Goal: Information Seeking & Learning: Learn about a topic

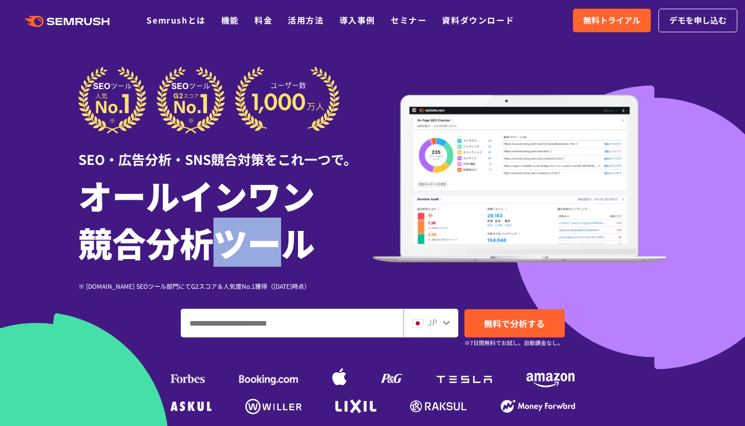
drag, startPoint x: 219, startPoint y: 248, endPoint x: 270, endPoint y: 248, distance: 51.2
click at [270, 248] on h1 "オールインワン 競合分析ツール" at bounding box center [225, 219] width 294 height 94
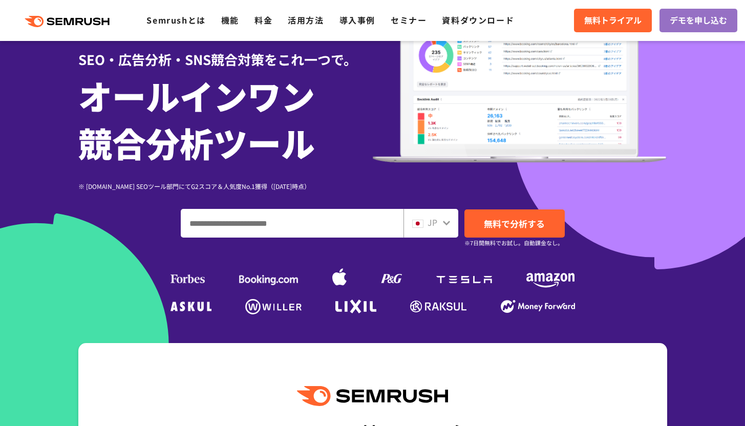
click at [289, 231] on input "ドメイン、キーワードまたはURLを入力してください" at bounding box center [292, 223] width 222 height 28
click at [80, 215] on div "JP 無料で分析する ※7日間無料でお試し。自動課金なし。" at bounding box center [372, 223] width 589 height 29
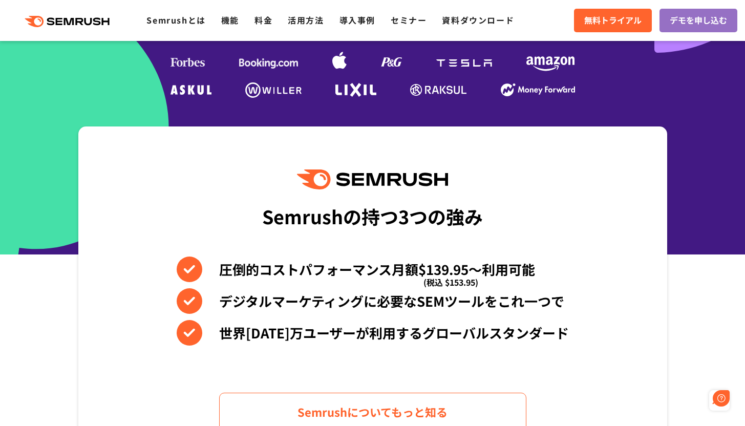
scroll to position [0, 0]
click at [269, 19] on link "料金" at bounding box center [263, 20] width 18 height 12
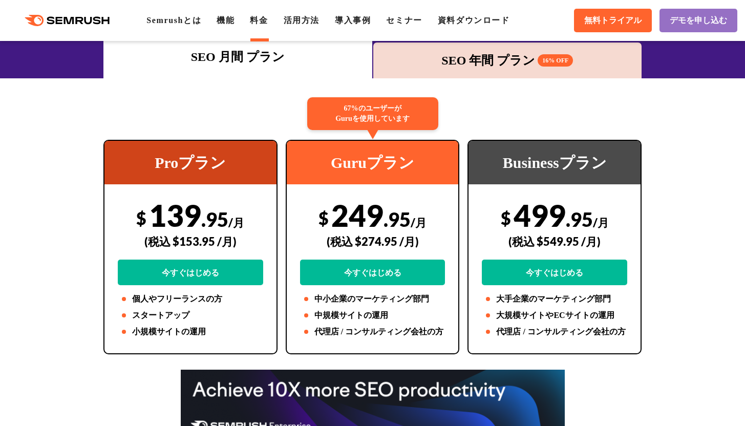
scroll to position [178, 0]
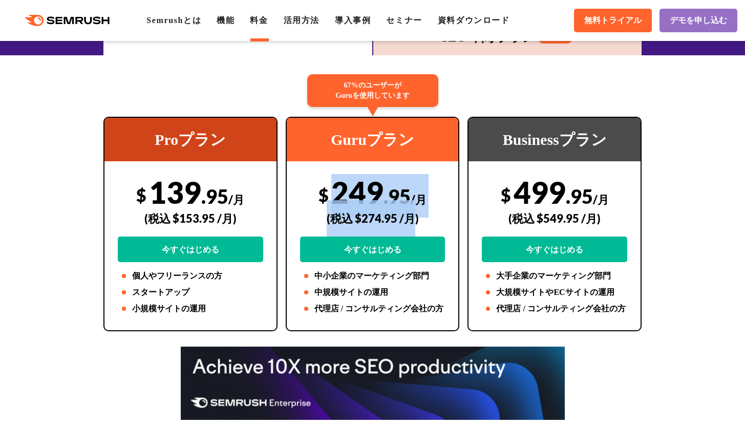
drag, startPoint x: 333, startPoint y: 195, endPoint x: 415, endPoint y: 203, distance: 82.3
click at [415, 203] on div "$ 249 .95 /月 (税込 $274.95 /月) 今すぐはじめる" at bounding box center [372, 218] width 145 height 88
click at [415, 203] on div "(税込 $274.95 /月)" at bounding box center [372, 218] width 145 height 36
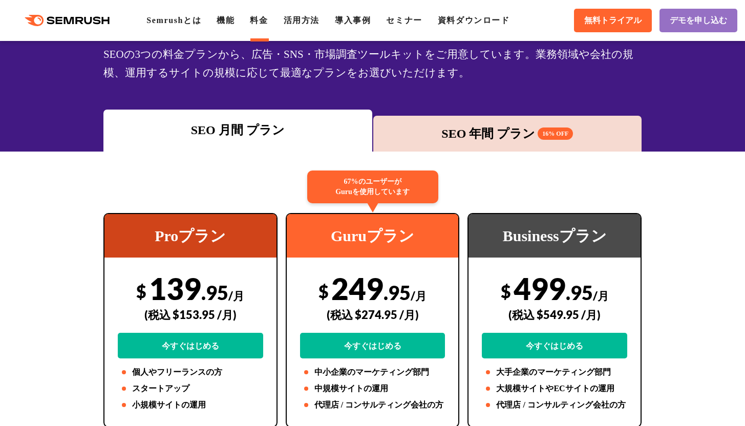
scroll to position [97, 0]
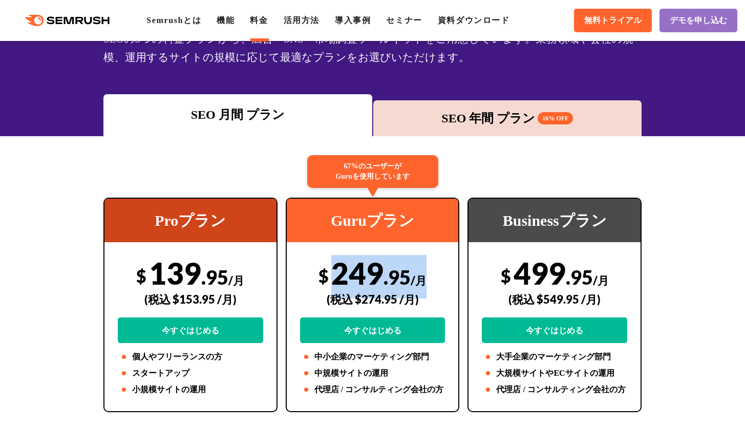
drag, startPoint x: 335, startPoint y: 273, endPoint x: 435, endPoint y: 280, distance: 100.1
click at [435, 280] on div "$ 249 .95 /月 (税込 $274.95 /月) 今すぐはじめる" at bounding box center [372, 299] width 145 height 88
copy div "249 .95 /月"
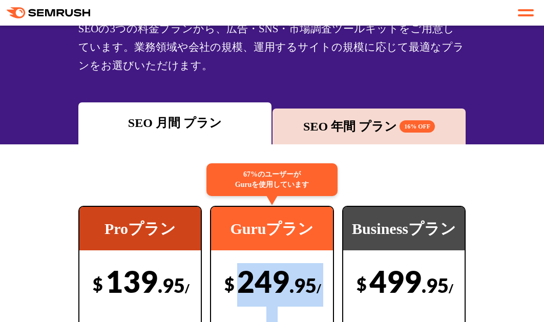
scroll to position [174, 0]
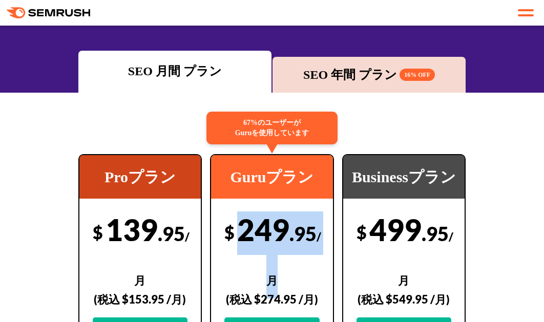
click at [251, 235] on div "$ 249 .95 /月 (税込 $274.95 /月) 今すぐはじめる" at bounding box center [271, 277] width 95 height 132
drag, startPoint x: 241, startPoint y: 236, endPoint x: 323, endPoint y: 233, distance: 82.5
click at [323, 233] on div "67%のユーザーが Guruを使用しています Guruプラン $ 249 .95 /月 (税込 $274.95 /月) 今すぐはじめる 中小企業のマーケティン…" at bounding box center [271, 301] width 123 height 295
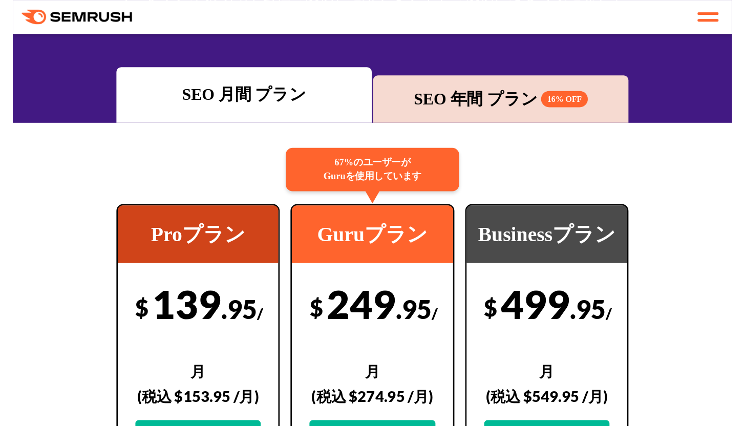
scroll to position [0, 0]
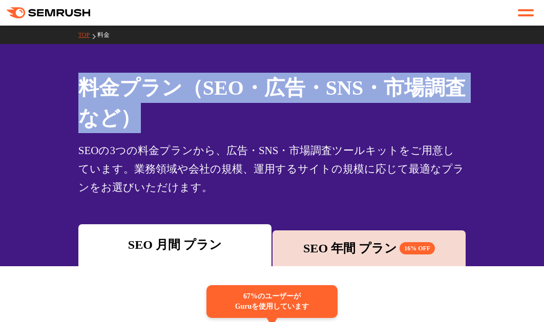
drag, startPoint x: 170, startPoint y: 122, endPoint x: 71, endPoint y: 85, distance: 106.4
click at [71, 85] on div "料金プラン（SEO・広告・SNS・市場調査 など） SEOの3つの料金プランから、広告・SNS・市場調査ツールキットをご用意しています。業務領域や会社の規模、…" at bounding box center [272, 135] width 408 height 124
click at [136, 102] on h1 "料金プラン（SEO・広告・SNS・市場調査 など）" at bounding box center [272, 103] width 388 height 60
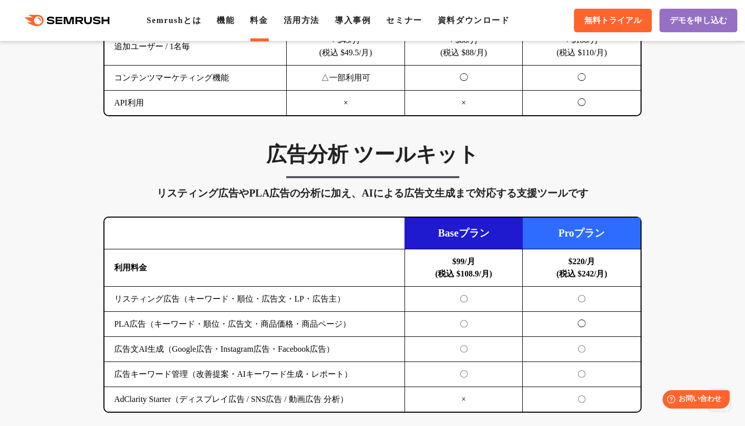
scroll to position [1173, 0]
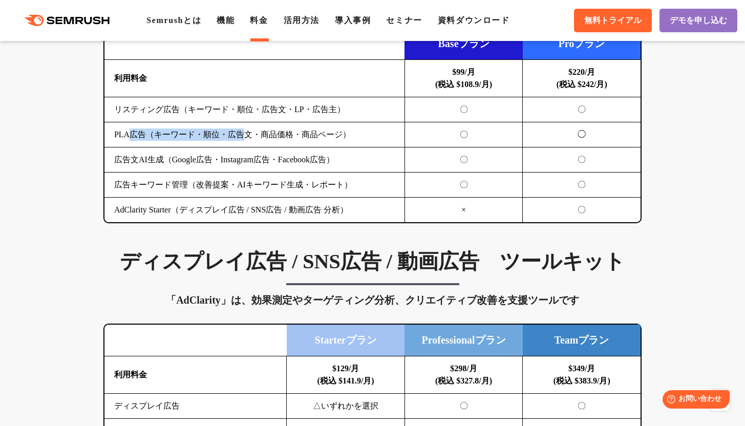
drag, startPoint x: 131, startPoint y: 143, endPoint x: 250, endPoint y: 148, distance: 119.9
click at [250, 147] on td "PLA広告（キーワード・順位・広告文・商品価格・商品ページ）" at bounding box center [254, 134] width 300 height 25
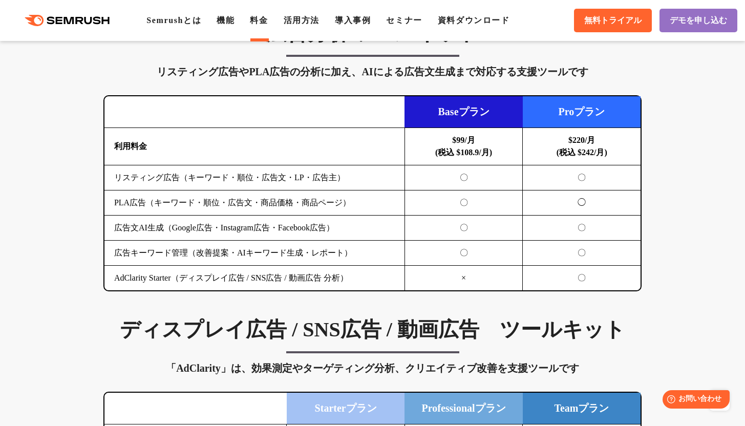
scroll to position [1069, 0]
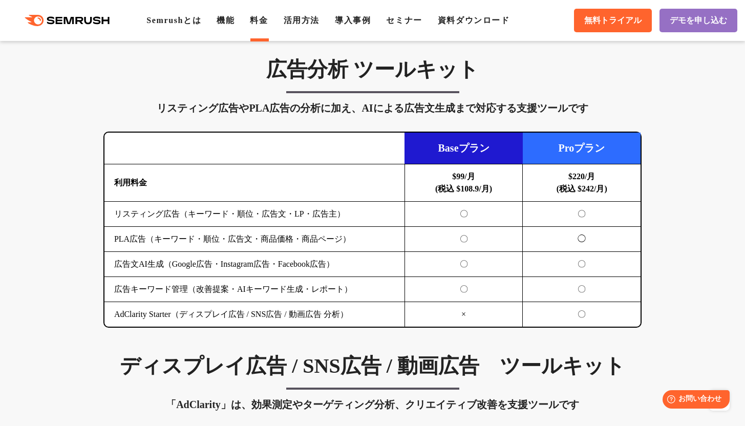
click at [468, 177] on td "$99/月 (税込 $108.9/月)" at bounding box center [463, 182] width 118 height 37
click at [465, 186] on b "$99/月 (税込 $108.9/月)" at bounding box center [463, 182] width 57 height 21
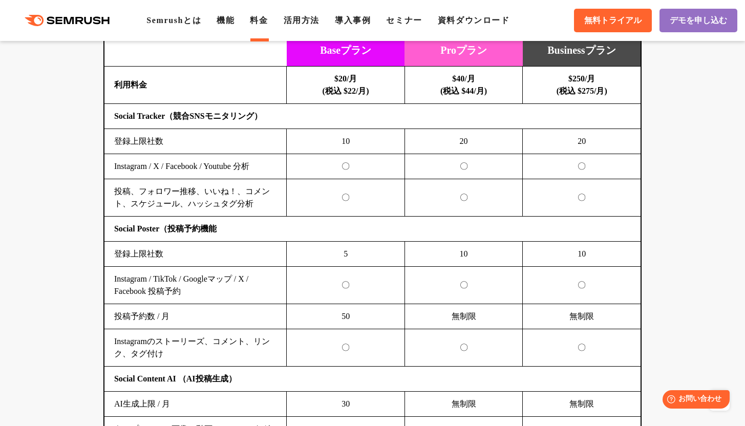
scroll to position [2118, 0]
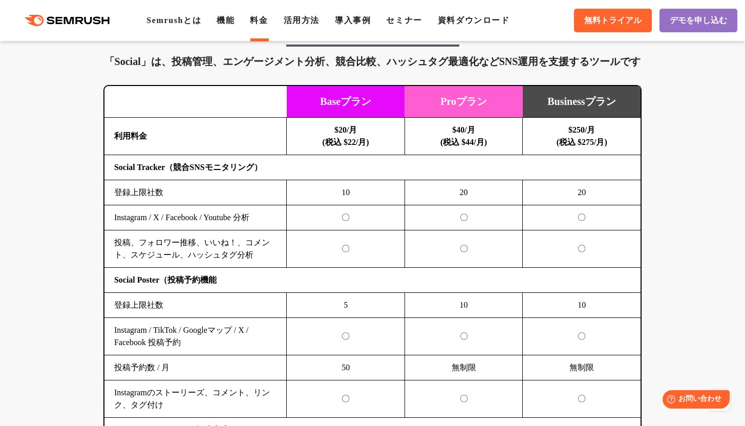
click at [458, 146] on b "$40/月 (税込 $44/月)" at bounding box center [463, 135] width 47 height 21
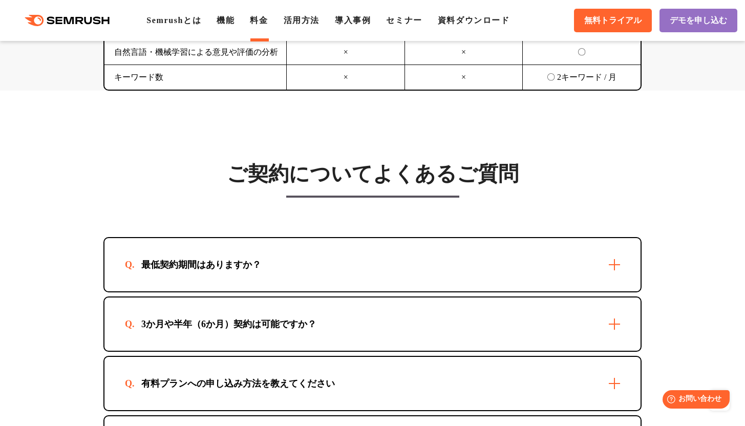
scroll to position [2891, 0]
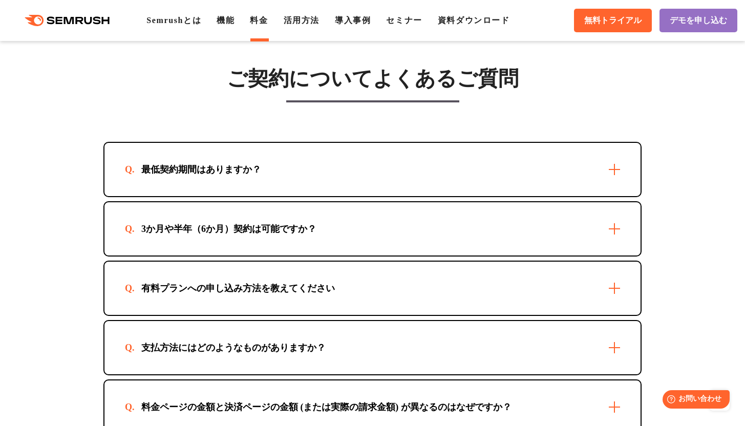
click at [294, 235] on div "3か月や半年（6か月）契約は可能ですか？" at bounding box center [229, 229] width 208 height 12
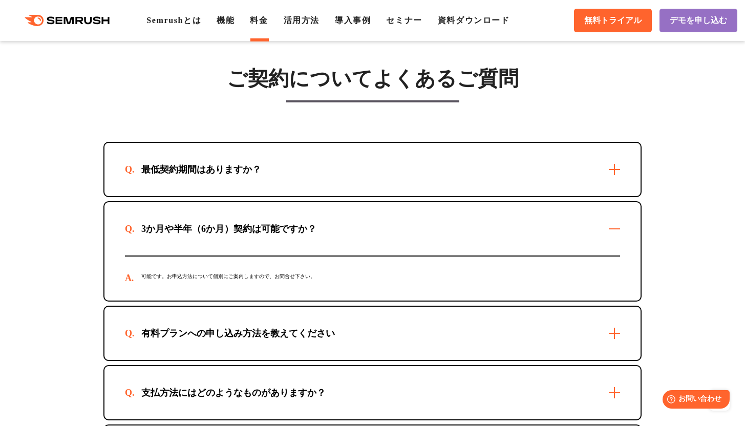
click at [290, 196] on div "最低契約期間はありますか？" at bounding box center [372, 169] width 536 height 53
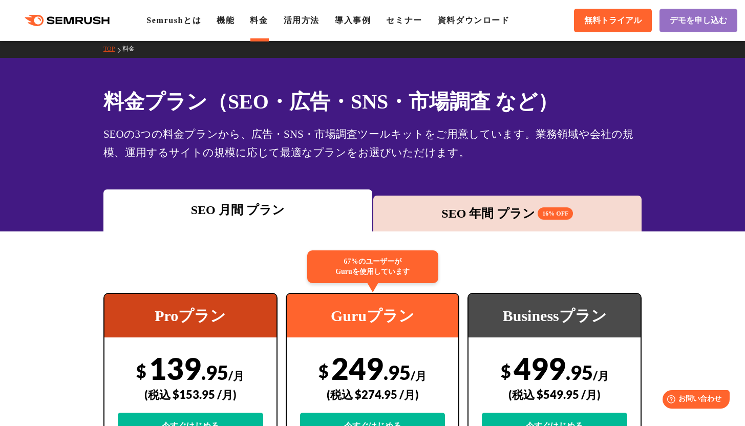
scroll to position [18, 0]
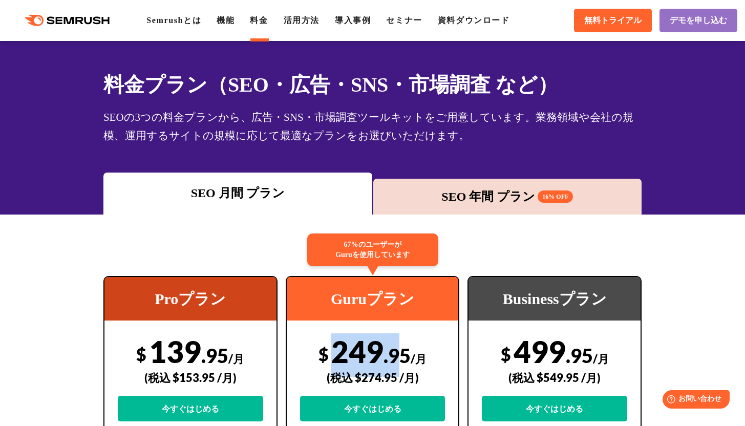
drag, startPoint x: 339, startPoint y: 346, endPoint x: 397, endPoint y: 350, distance: 58.0
click at [397, 350] on div "$ 249 .95 /月 (税込 $274.95 /月) 今すぐはじめる" at bounding box center [372, 377] width 145 height 88
click at [397, 350] on span ".95" at bounding box center [396, 356] width 27 height 24
